Goal: Find specific page/section: Find specific page/section

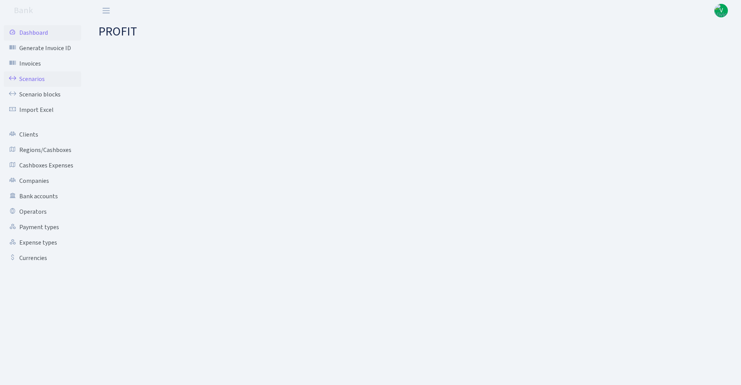
click at [32, 78] on link "Scenarios" at bounding box center [42, 78] width 77 height 15
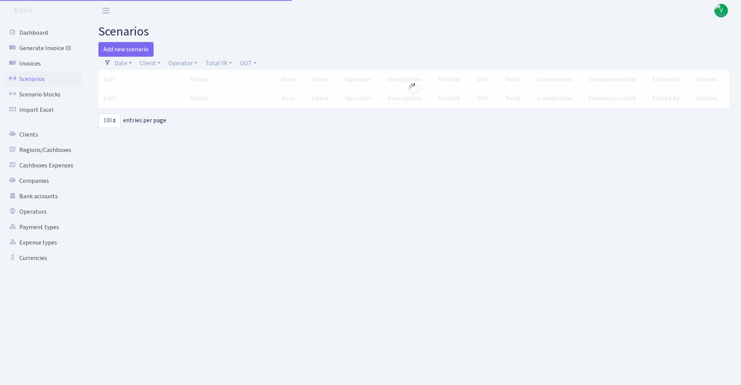
select select "100"
click at [188, 62] on link "Operator" at bounding box center [182, 63] width 35 height 13
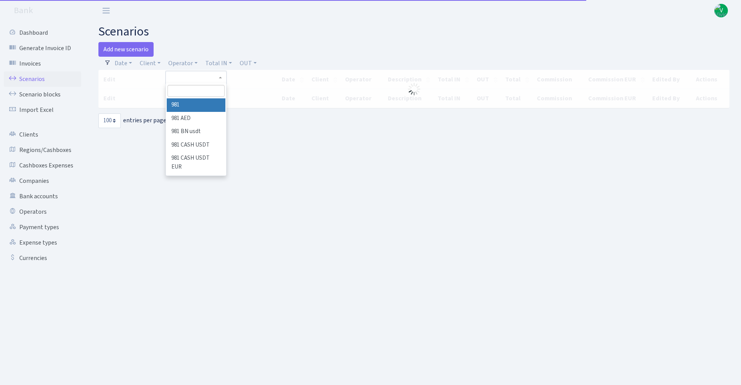
click at [184, 96] on input "search" at bounding box center [195, 91] width 57 height 12
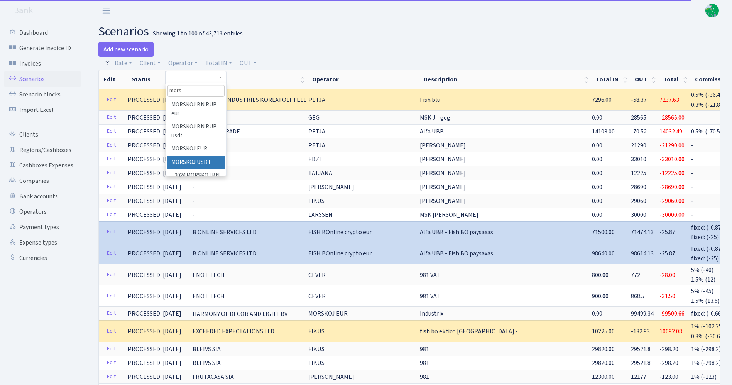
type input "mors"
click at [196, 161] on li "MORSKOJ USDT" at bounding box center [196, 163] width 59 height 14
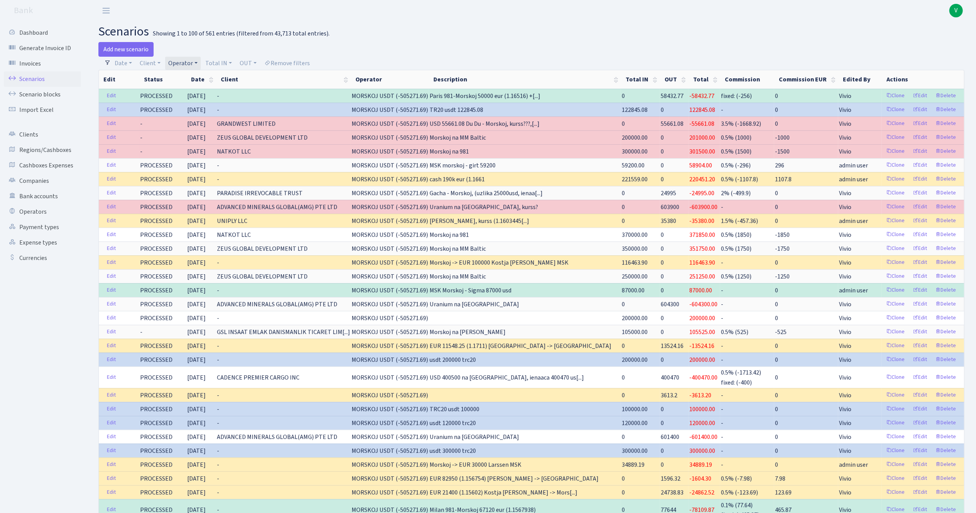
click at [184, 61] on link "Operator" at bounding box center [182, 63] width 35 height 13
click at [210, 77] on span "× MORSKOJ USDT" at bounding box center [194, 78] width 46 height 8
click at [177, 59] on link "Operator" at bounding box center [182, 63] width 35 height 13
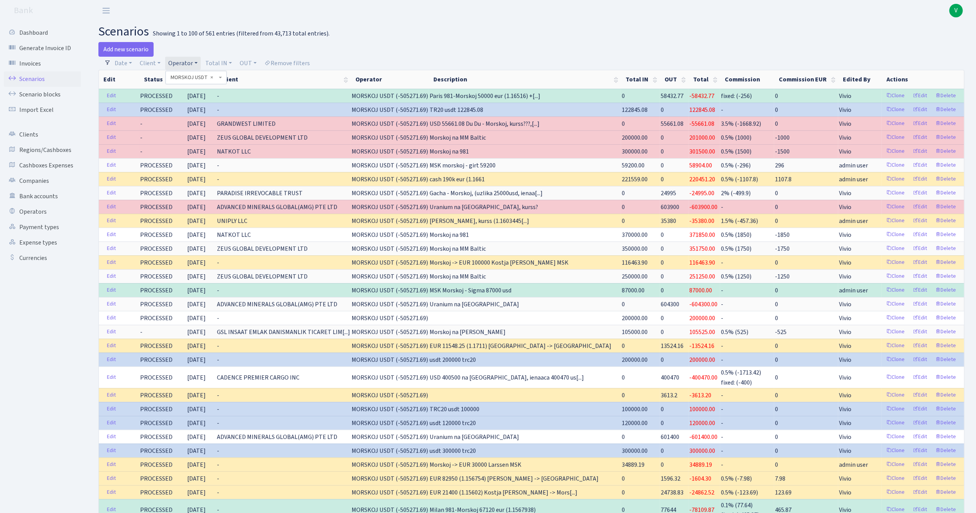
click at [207, 76] on span "× MORSKOJ USDT" at bounding box center [194, 78] width 46 height 8
click at [176, 63] on link "Operator" at bounding box center [182, 63] width 35 height 13
click at [209, 75] on span "× MORSKOJ USDT" at bounding box center [194, 78] width 46 height 8
click at [178, 63] on link "Operator" at bounding box center [182, 63] width 35 height 13
click at [213, 75] on span "× MORSKOJ USDT" at bounding box center [194, 78] width 46 height 8
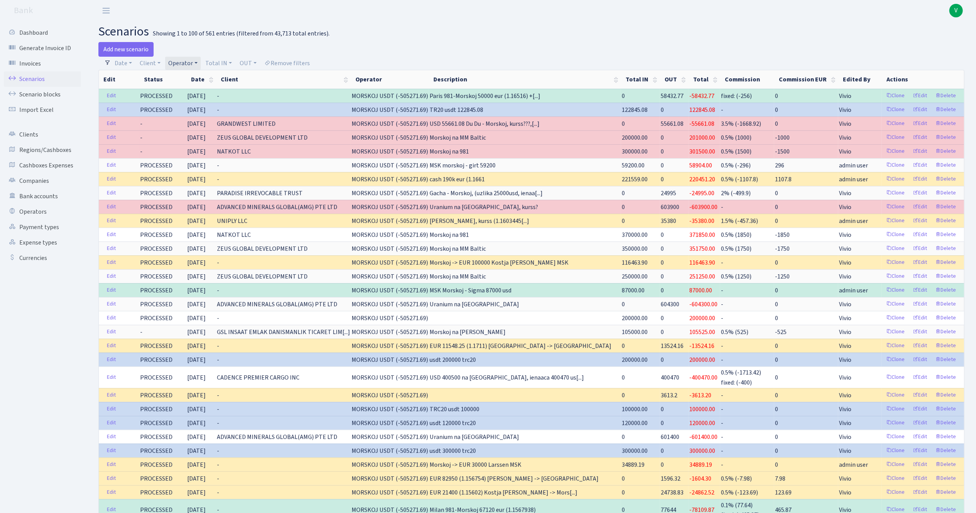
click at [178, 61] on link "Operator" at bounding box center [182, 63] width 35 height 13
click at [209, 74] on span "× MORSKOJ USDT" at bounding box center [194, 78] width 46 height 8
click at [44, 79] on link "Scenarios" at bounding box center [42, 78] width 77 height 15
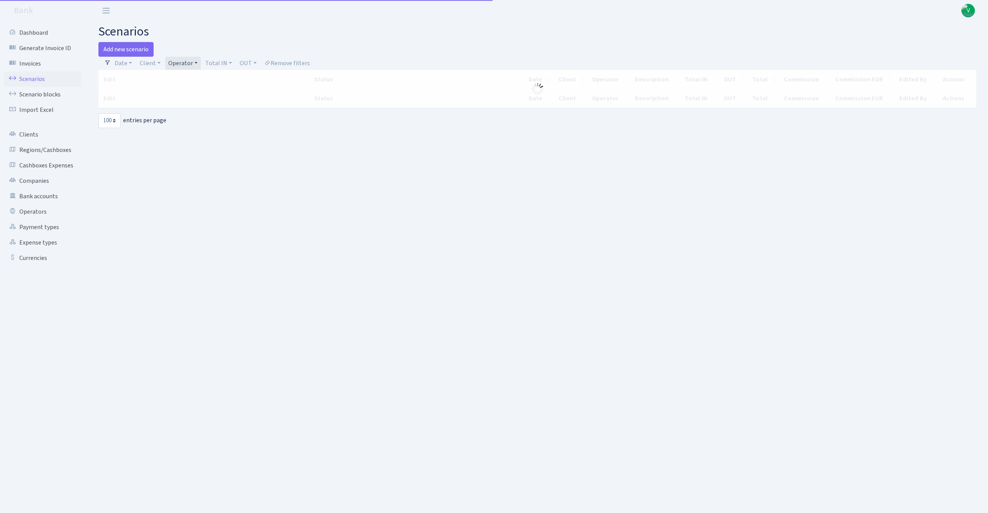
select select "100"
